Goal: Transaction & Acquisition: Book appointment/travel/reservation

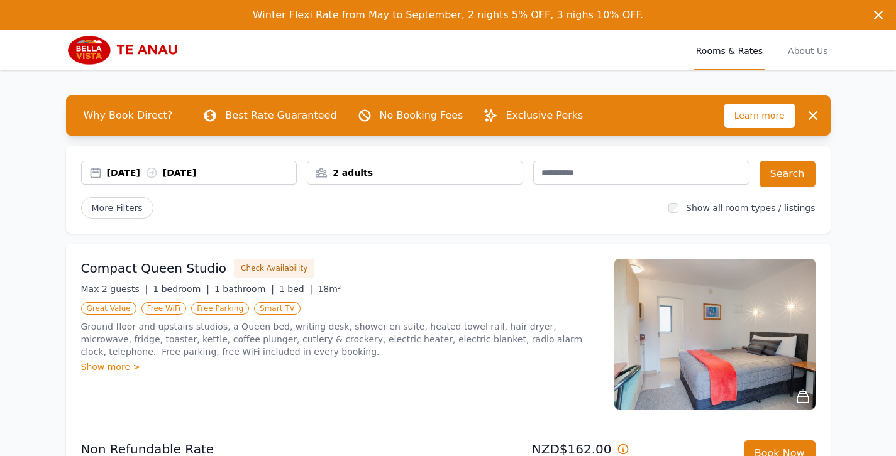
click at [145, 178] on div "[DATE] [DATE]" at bounding box center [202, 173] width 190 height 13
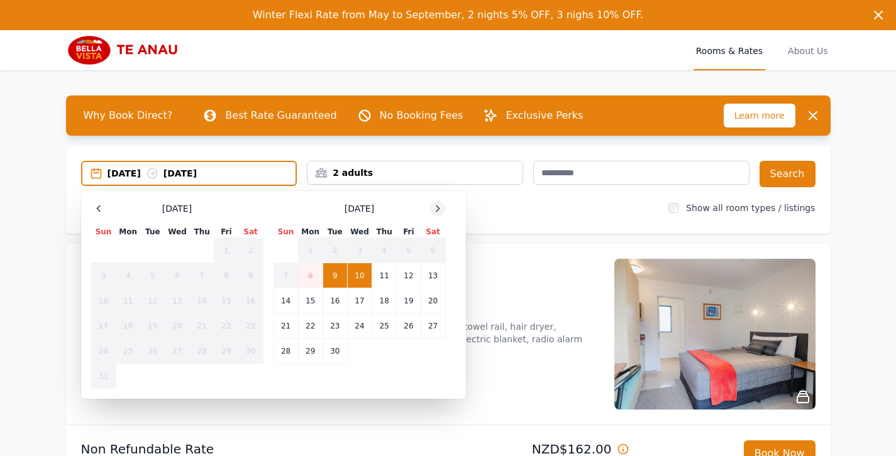
click at [439, 209] on icon at bounding box center [437, 209] width 3 height 6
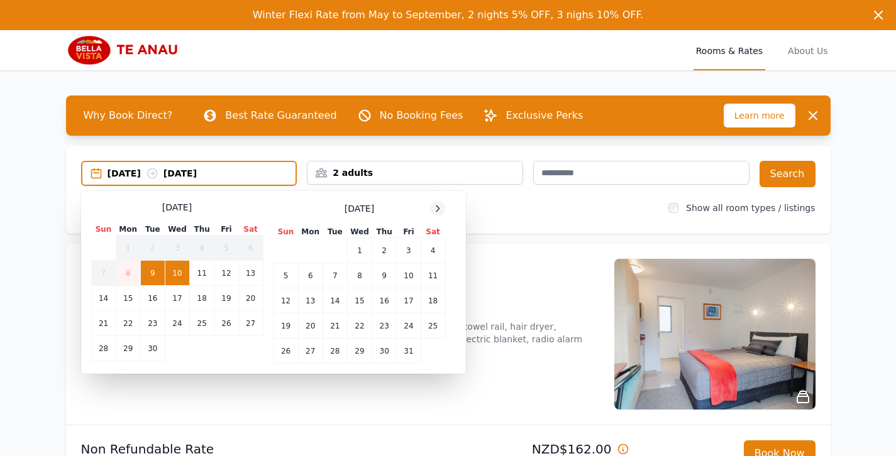
click at [439, 209] on icon at bounding box center [437, 209] width 3 height 6
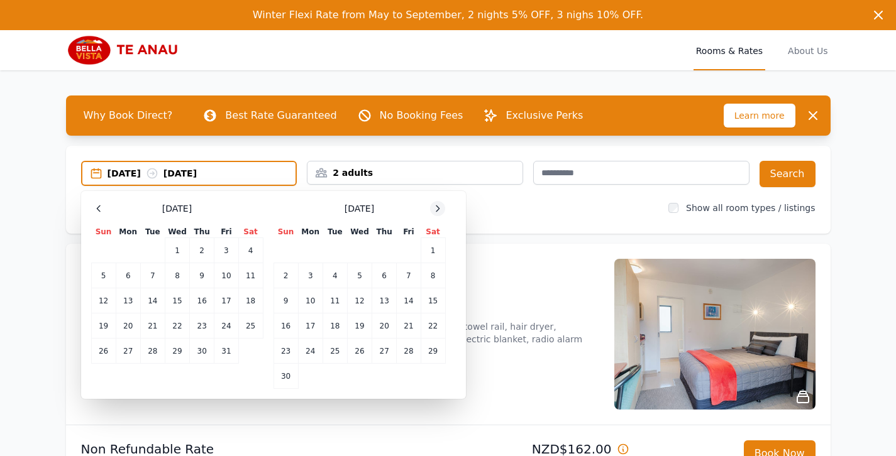
click at [439, 209] on icon at bounding box center [437, 209] width 3 height 6
click at [312, 327] on td "22" at bounding box center [310, 326] width 25 height 25
click at [360, 319] on td "24" at bounding box center [359, 326] width 25 height 25
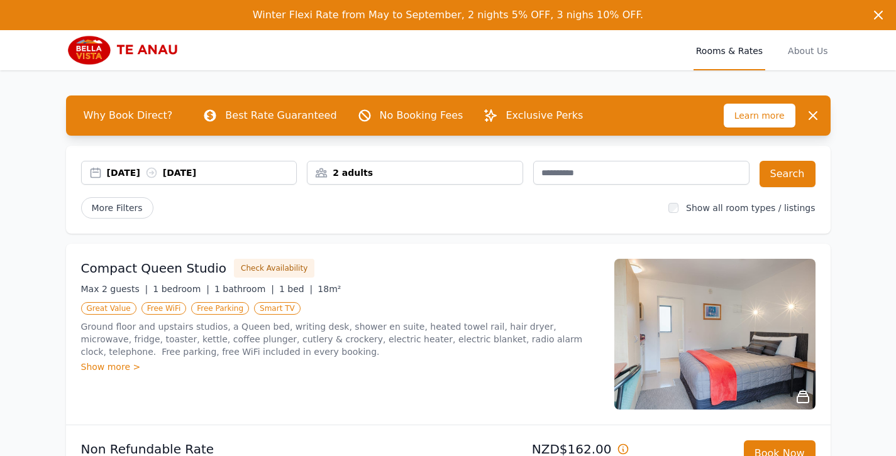
click at [366, 173] on div "2 adults" at bounding box center [414, 173] width 215 height 13
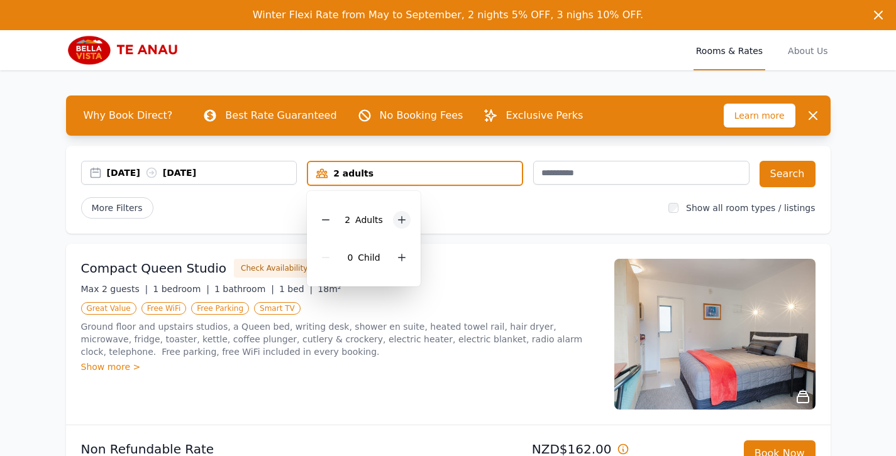
click at [404, 219] on icon at bounding box center [401, 220] width 7 height 7
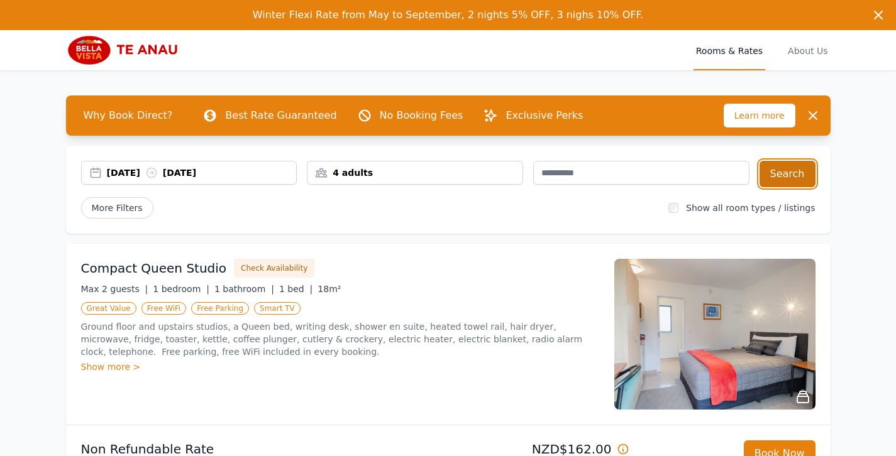
click at [791, 168] on button "Search" at bounding box center [787, 174] width 56 height 26
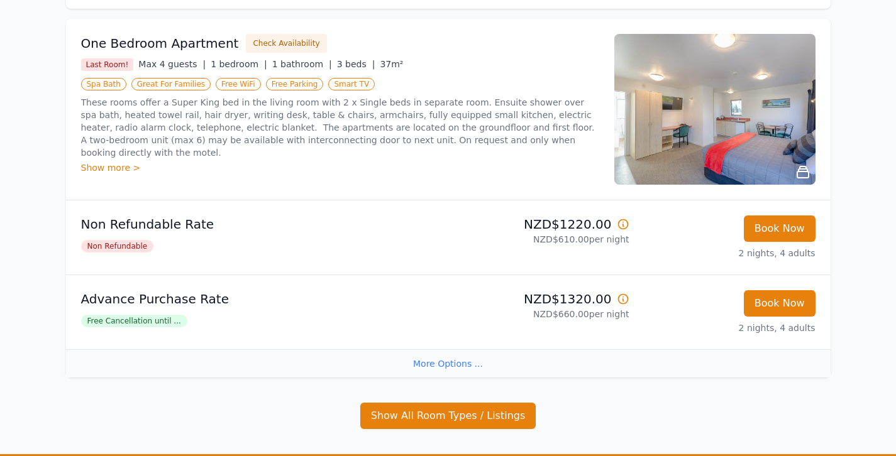
scroll to position [226, 0]
